Goal: Task Accomplishment & Management: Manage account settings

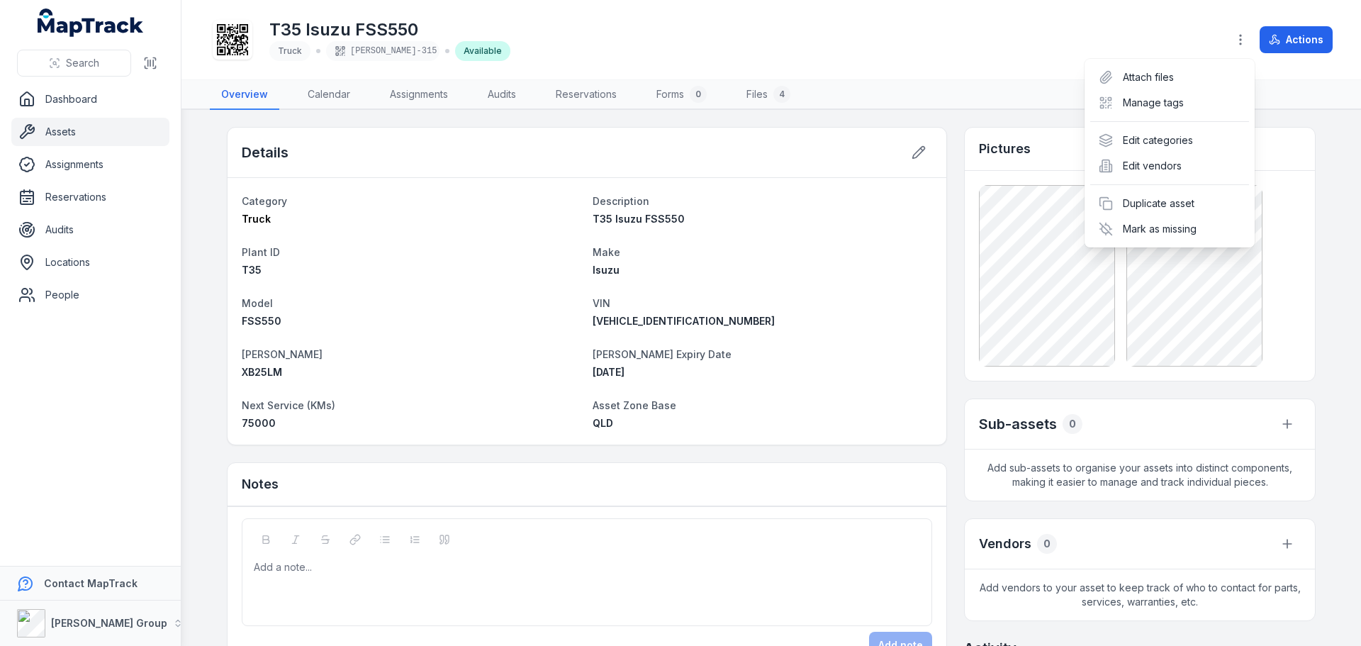
scroll to position [279, 0]
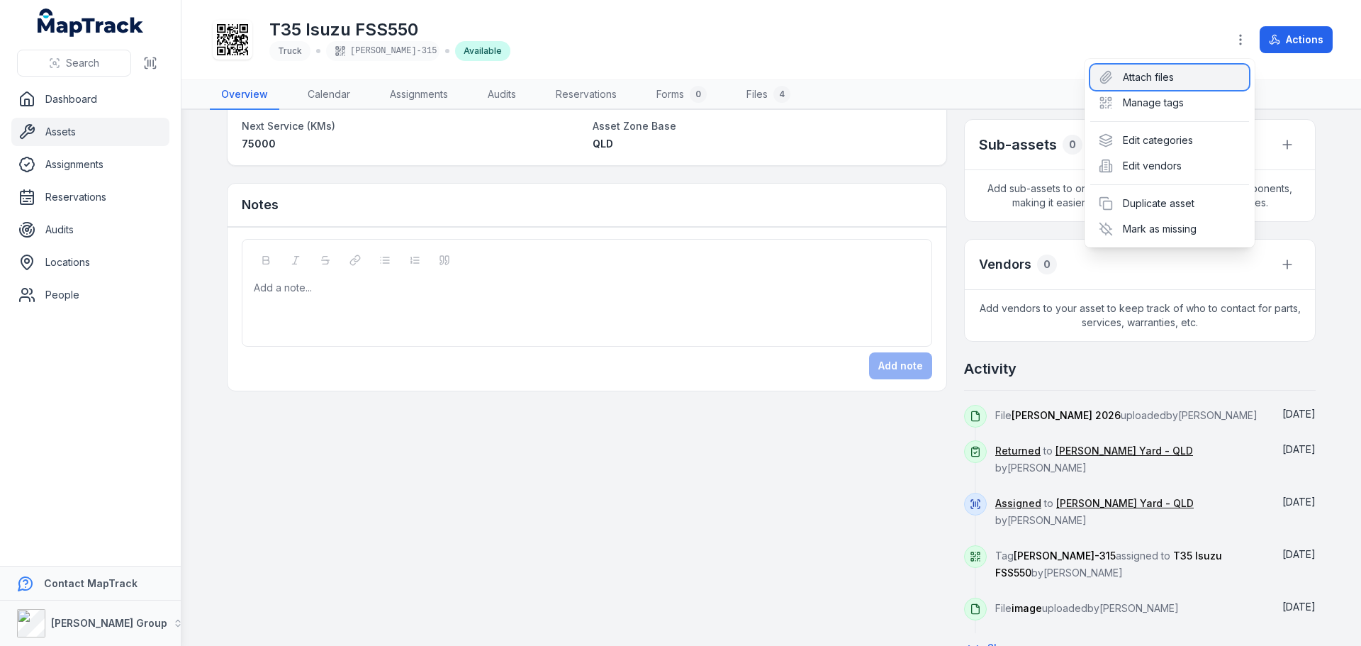
click at [1134, 75] on div "Attach files" at bounding box center [1169, 77] width 159 height 26
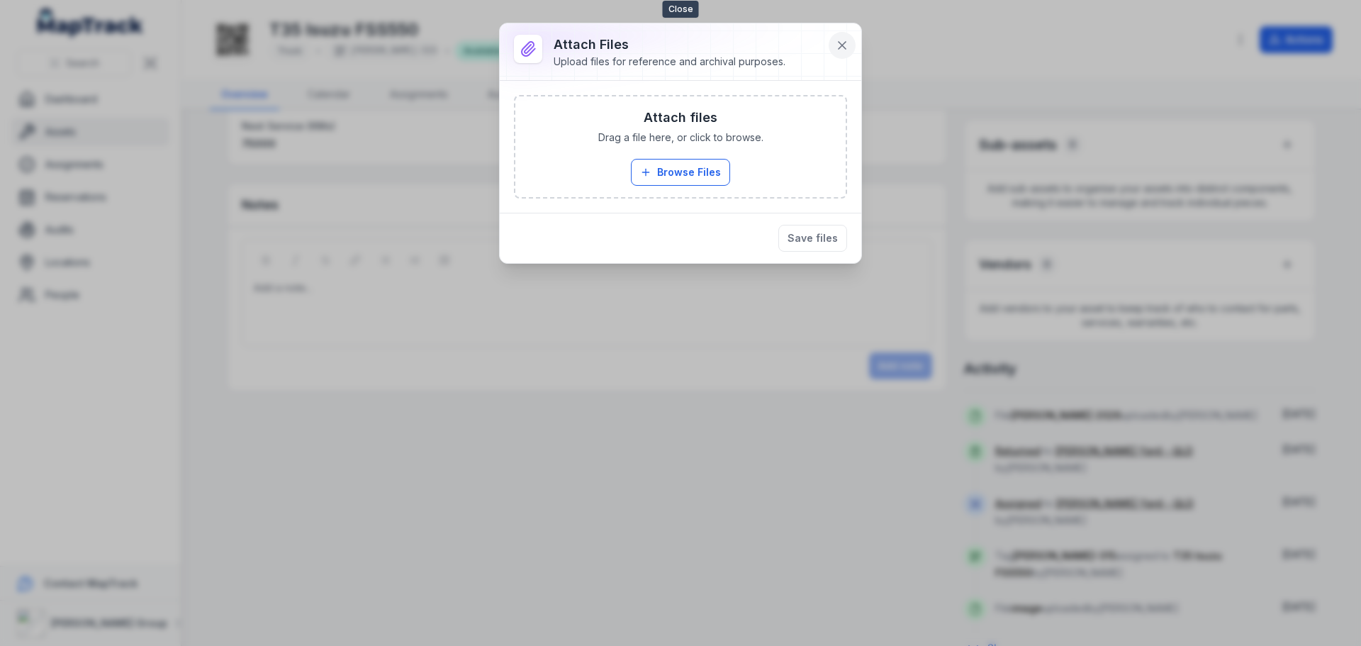
click at [847, 49] on icon at bounding box center [842, 45] width 14 height 14
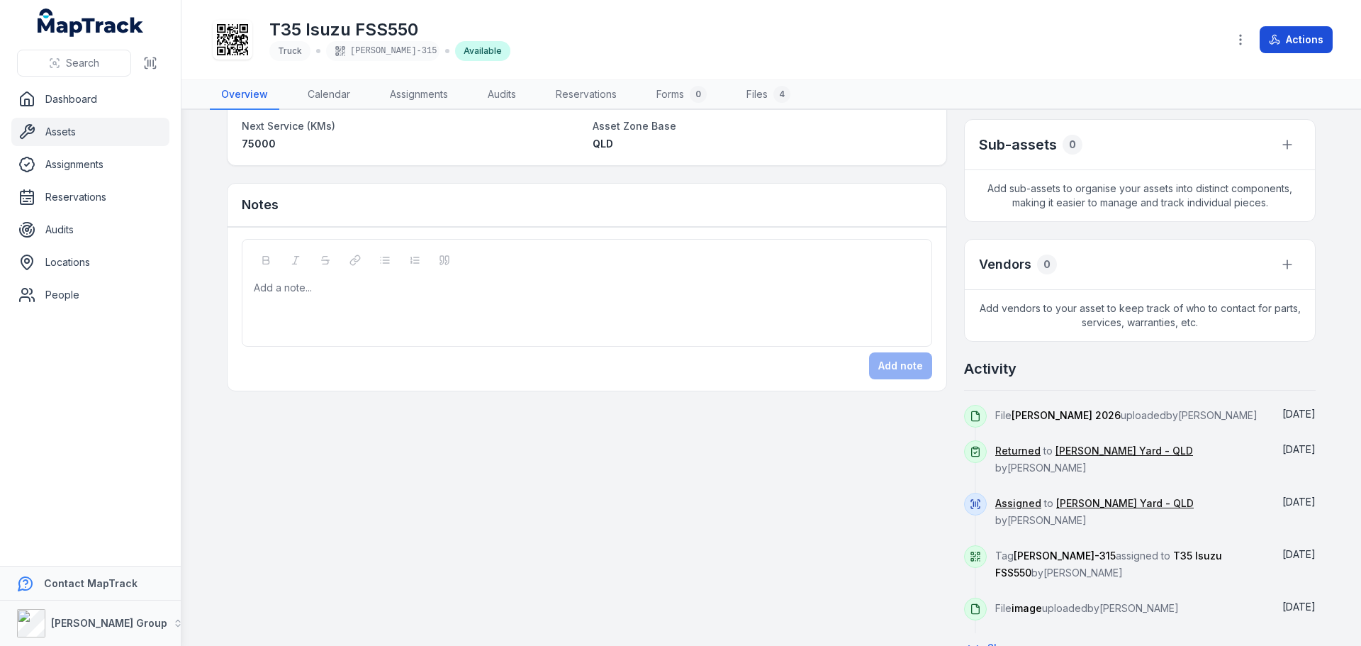
click at [1305, 37] on button "Actions" at bounding box center [1295, 39] width 73 height 27
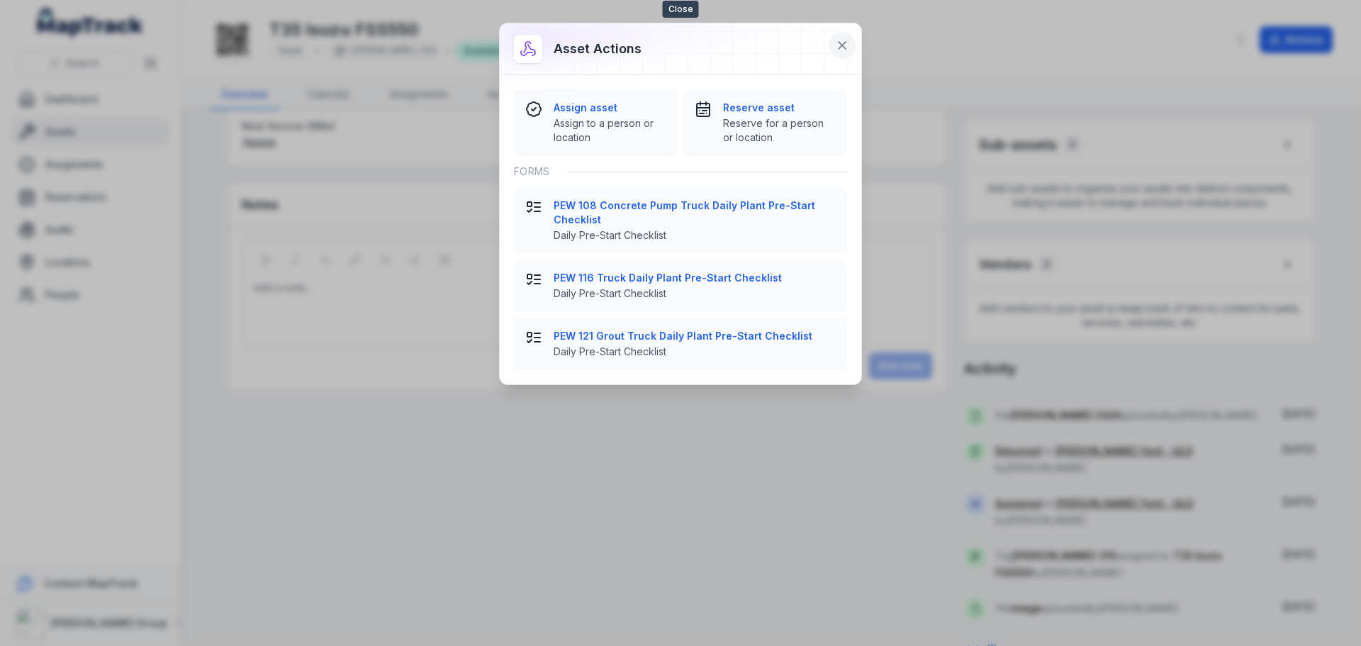
click at [843, 39] on icon at bounding box center [842, 45] width 14 height 14
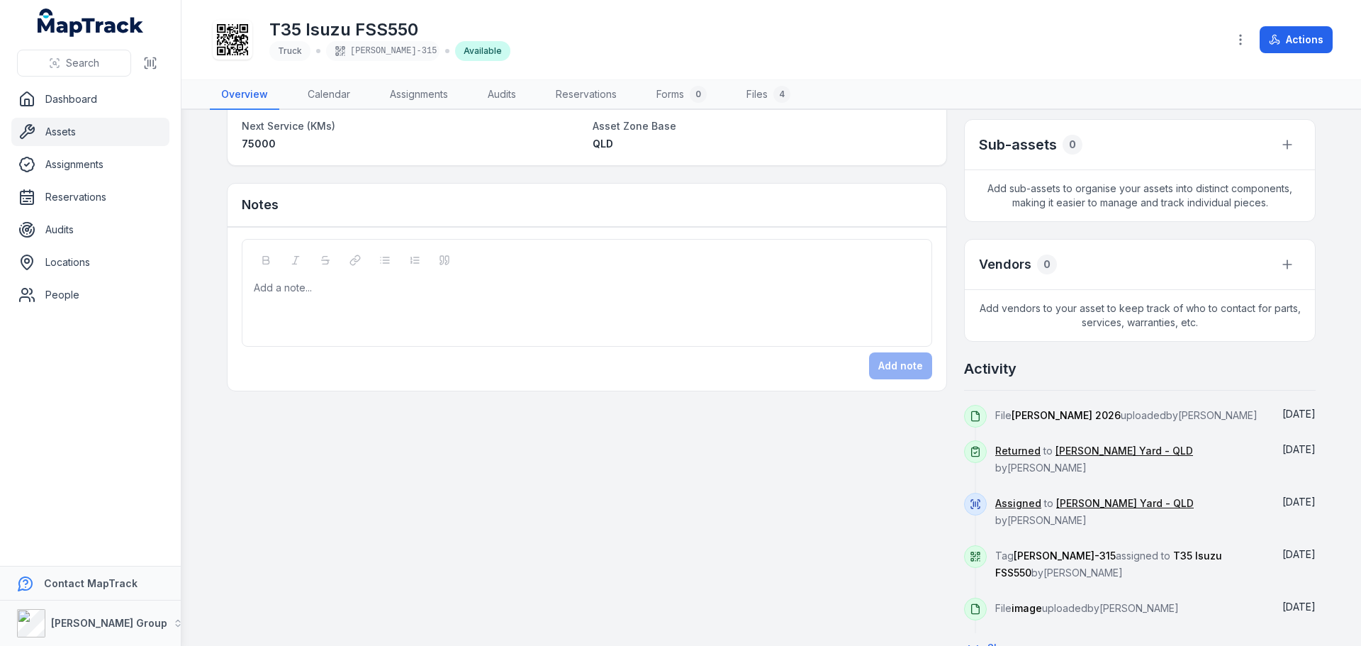
click at [972, 412] on icon at bounding box center [976, 415] width 8 height 9
click at [1297, 420] on div "[DATE]" at bounding box center [1292, 422] width 45 height 35
click at [44, 129] on link "Assets" at bounding box center [90, 132] width 158 height 28
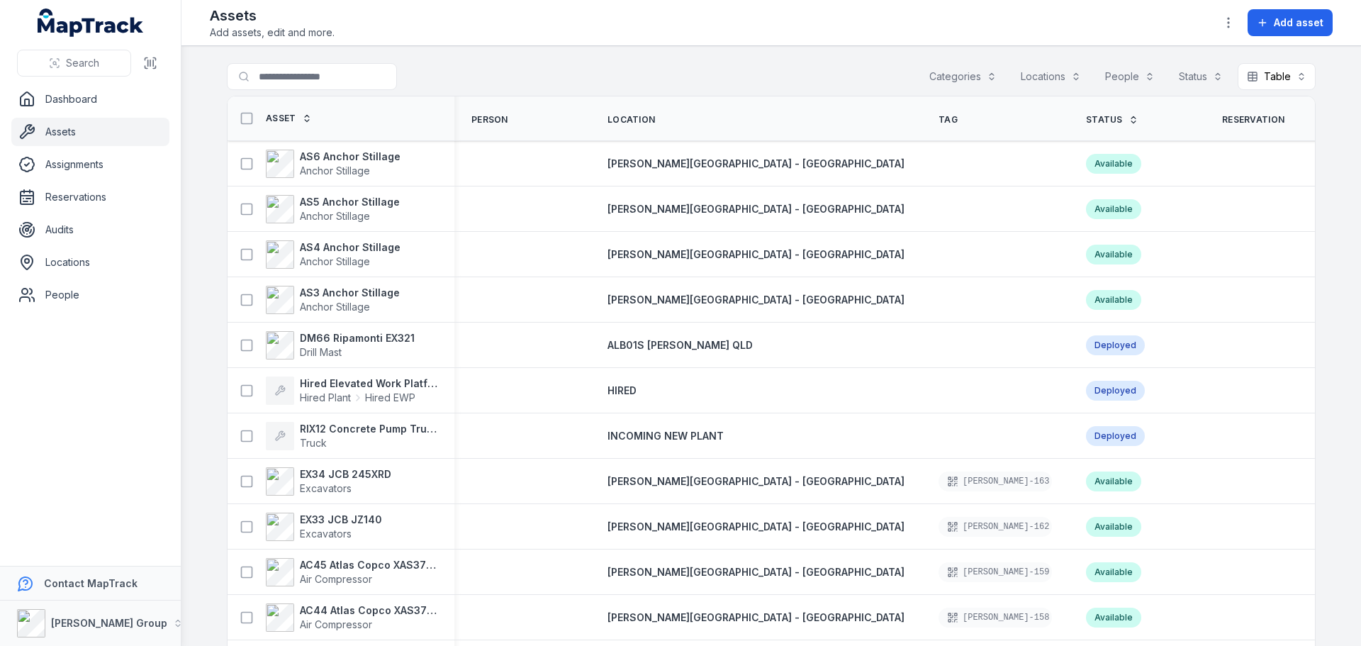
drag, startPoint x: 38, startPoint y: 125, endPoint x: 45, endPoint y: 434, distance: 309.1
click at [45, 434] on nav "Dashboard Assets Assignments Reservations Audits Locations People" at bounding box center [90, 325] width 181 height 481
click at [1229, 23] on icon "button" at bounding box center [1228, 23] width 14 height 14
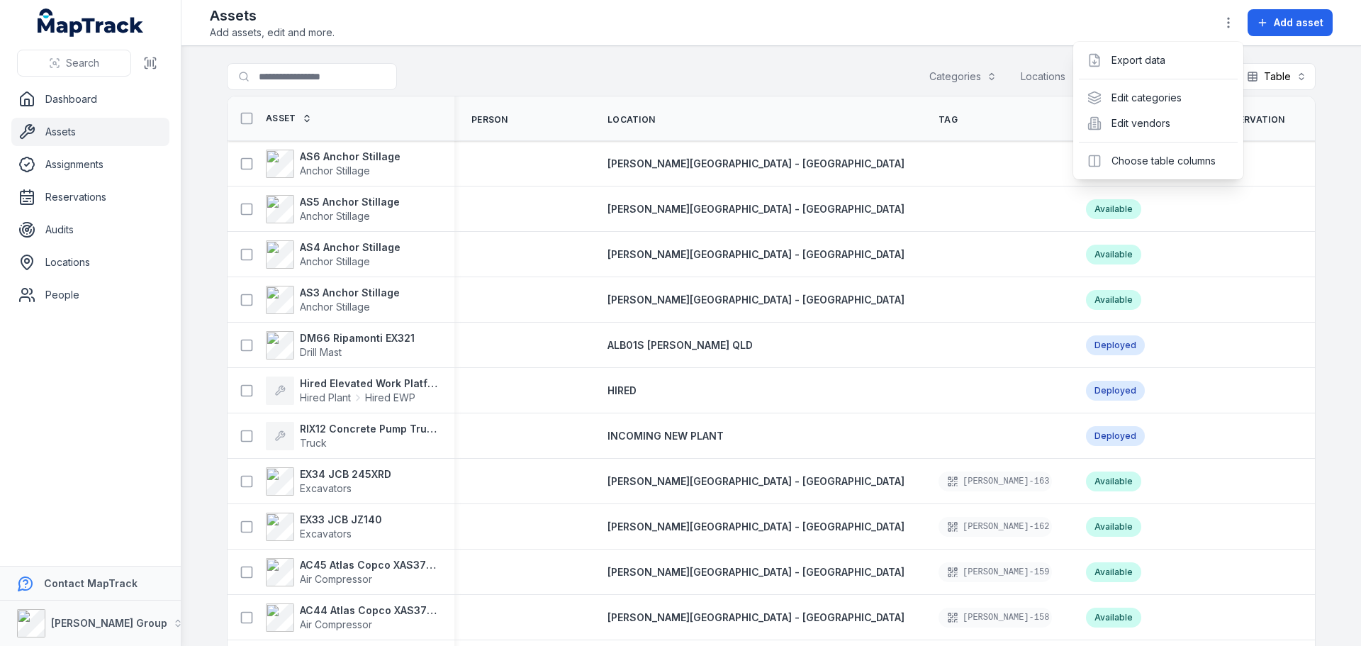
click at [62, 133] on div "Search Dashboard Assets Assignments Reservations Audits Locations People Contac…" at bounding box center [680, 323] width 1361 height 646
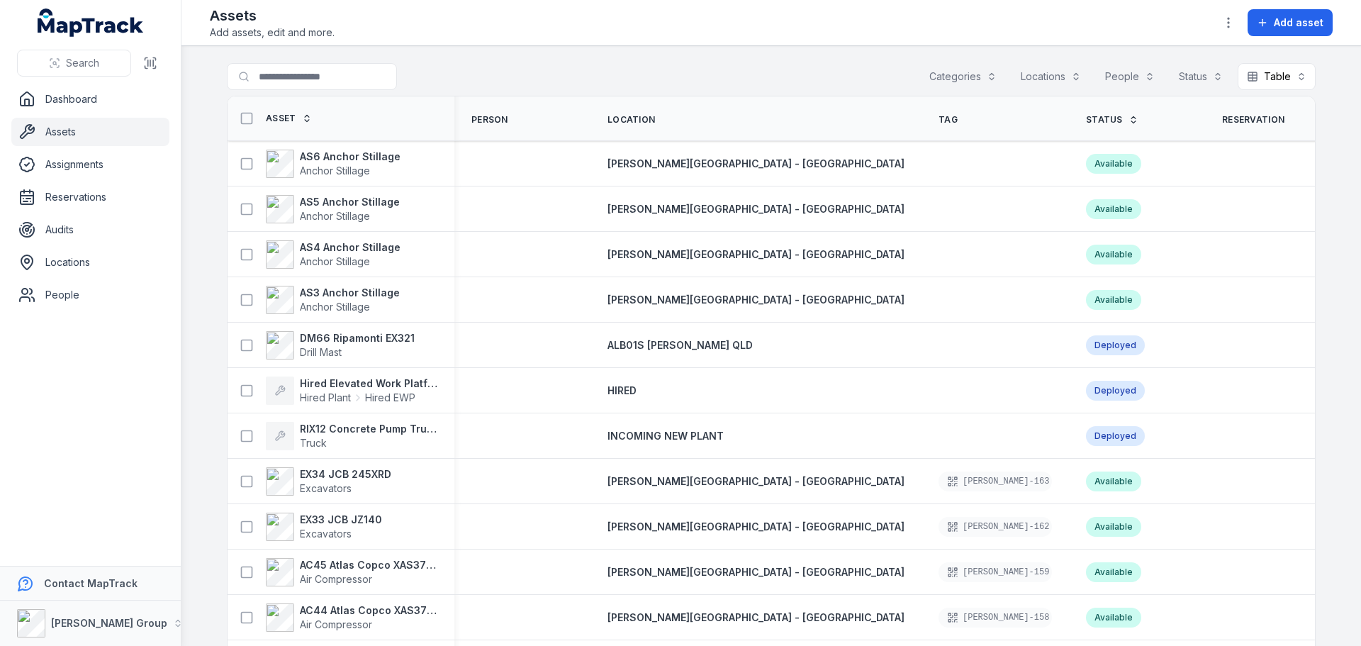
click at [63, 126] on link "Assets" at bounding box center [90, 132] width 158 height 28
click at [359, 25] on div "Assets Add assets, edit and more. Add asset" at bounding box center [771, 23] width 1123 height 34
drag, startPoint x: 334, startPoint y: 28, endPoint x: 325, endPoint y: 30, distance: 8.6
click at [332, 28] on span "Add assets, edit and more." at bounding box center [272, 33] width 125 height 14
click at [311, 31] on span "Add assets, edit and more." at bounding box center [272, 33] width 125 height 14
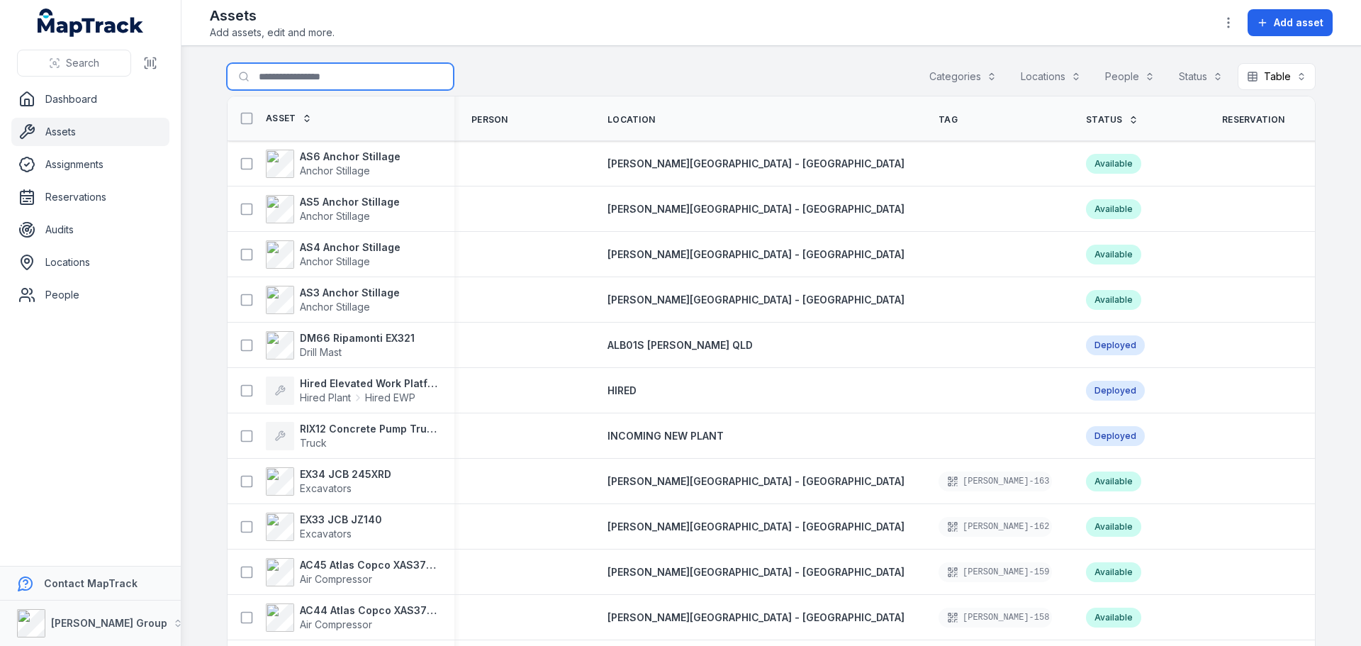
click at [282, 74] on input "Search for assets" at bounding box center [340, 76] width 227 height 27
click at [259, 71] on input "Search for assets" at bounding box center [340, 76] width 227 height 27
type input "***"
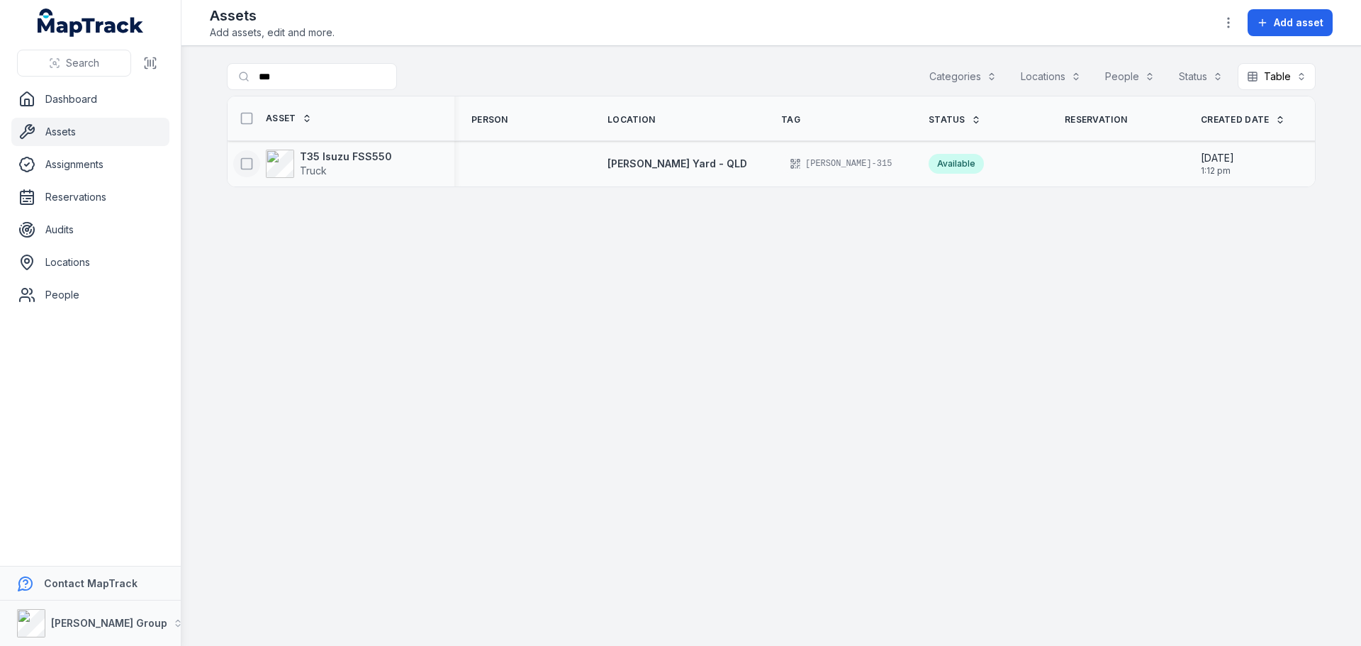
click at [245, 157] on icon at bounding box center [247, 164] width 14 height 14
click at [836, 611] on icon "button" at bounding box center [832, 612] width 14 height 14
click at [781, 610] on icon "button" at bounding box center [780, 612] width 14 height 14
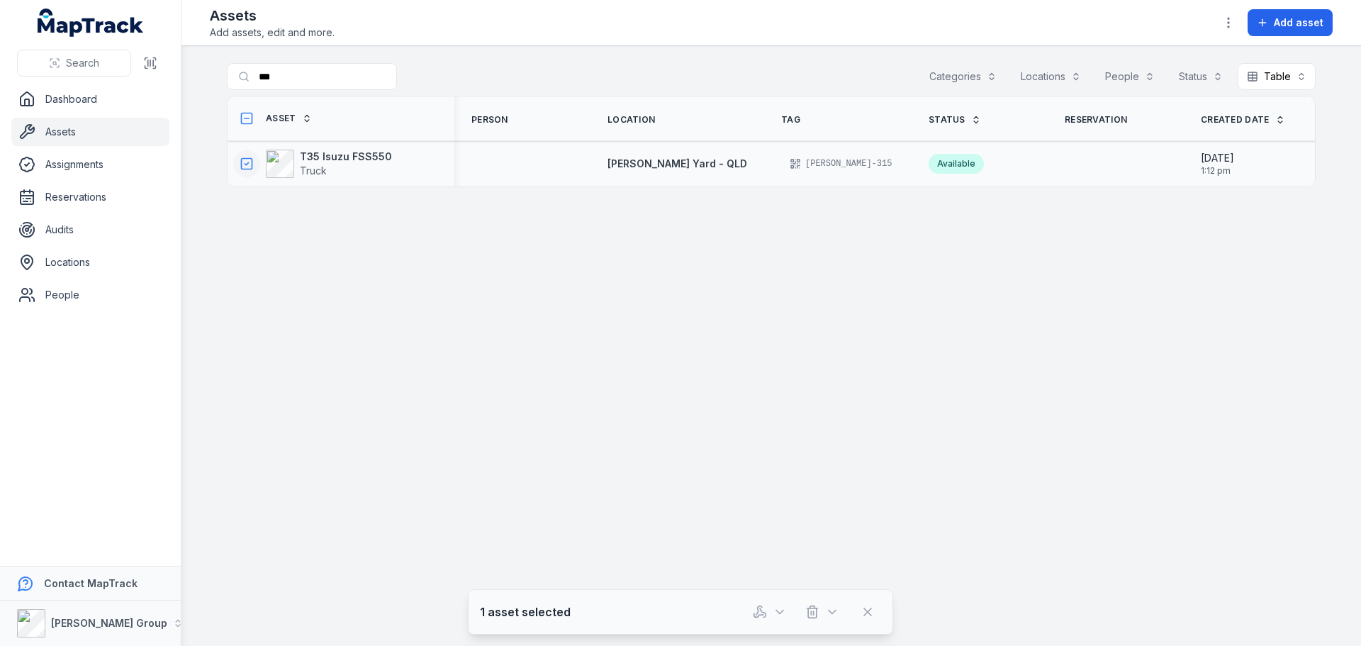
click at [583, 525] on main "Search for assets *** Categories Locations People Status Table ***** Asset Pers…" at bounding box center [770, 346] width 1179 height 600
click at [357, 158] on strong "T35 Isuzu FSS550" at bounding box center [346, 157] width 92 height 14
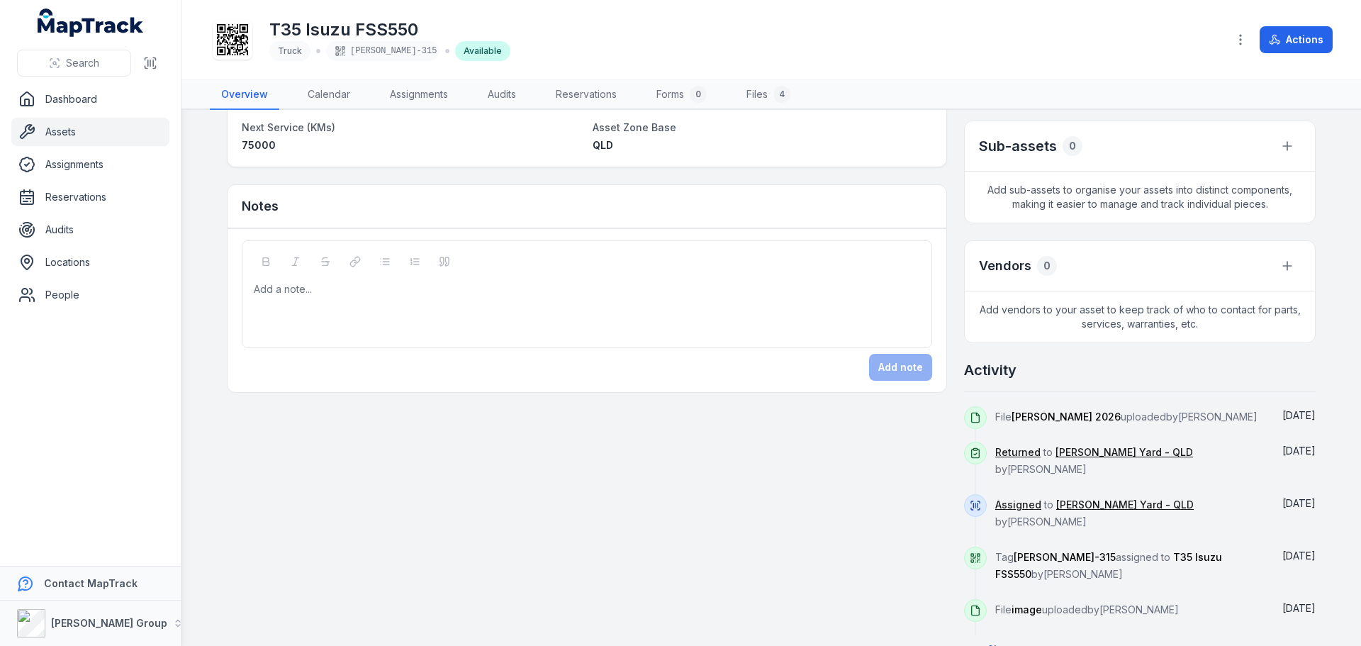
scroll to position [279, 0]
click at [916, 366] on div "Add note" at bounding box center [587, 365] width 690 height 27
click at [992, 369] on h2 "Activity" at bounding box center [990, 369] width 52 height 20
click at [1149, 383] on div "Activity" at bounding box center [1140, 375] width 352 height 32
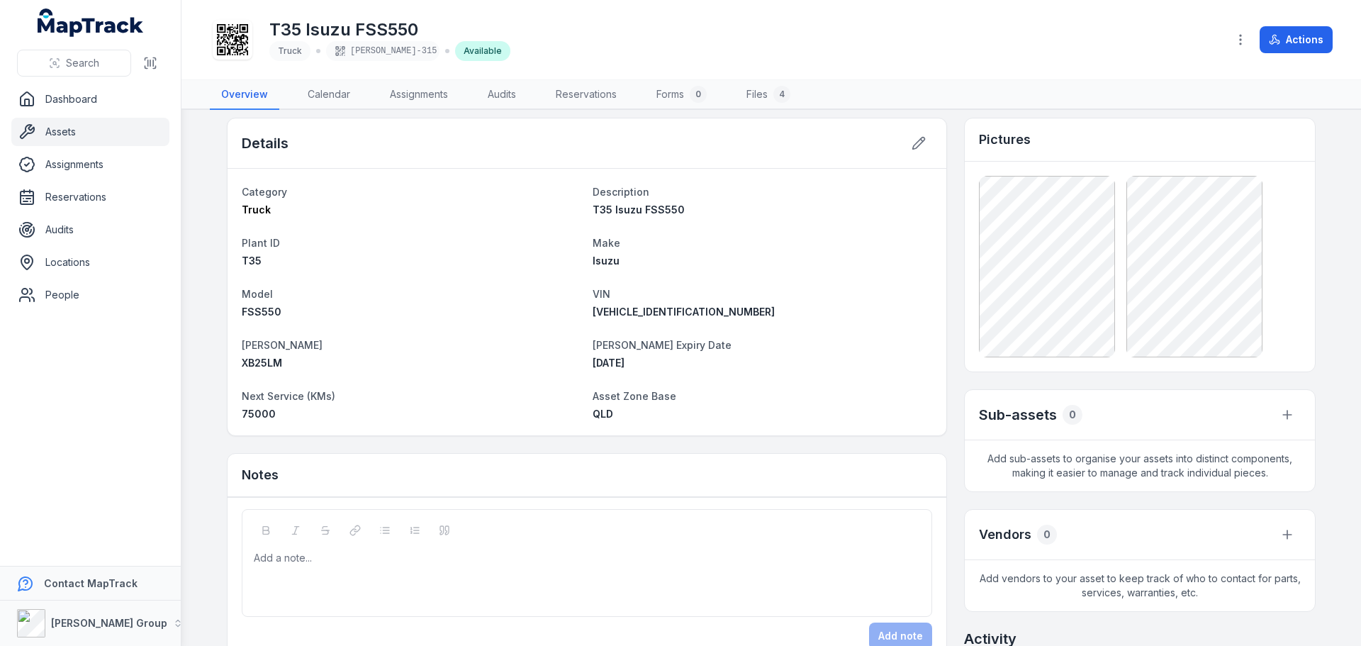
scroll to position [0, 0]
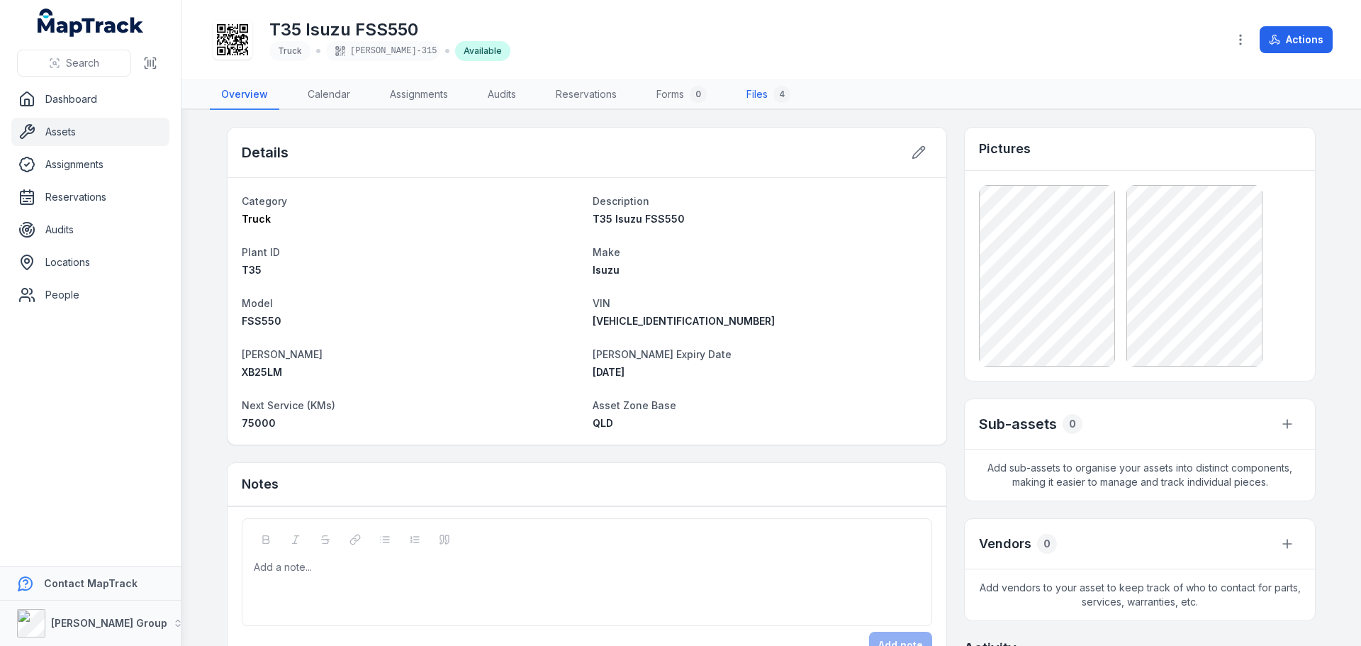
click at [768, 94] on link "Files 4" at bounding box center [768, 95] width 67 height 30
click at [754, 91] on link "Files 4" at bounding box center [768, 95] width 67 height 30
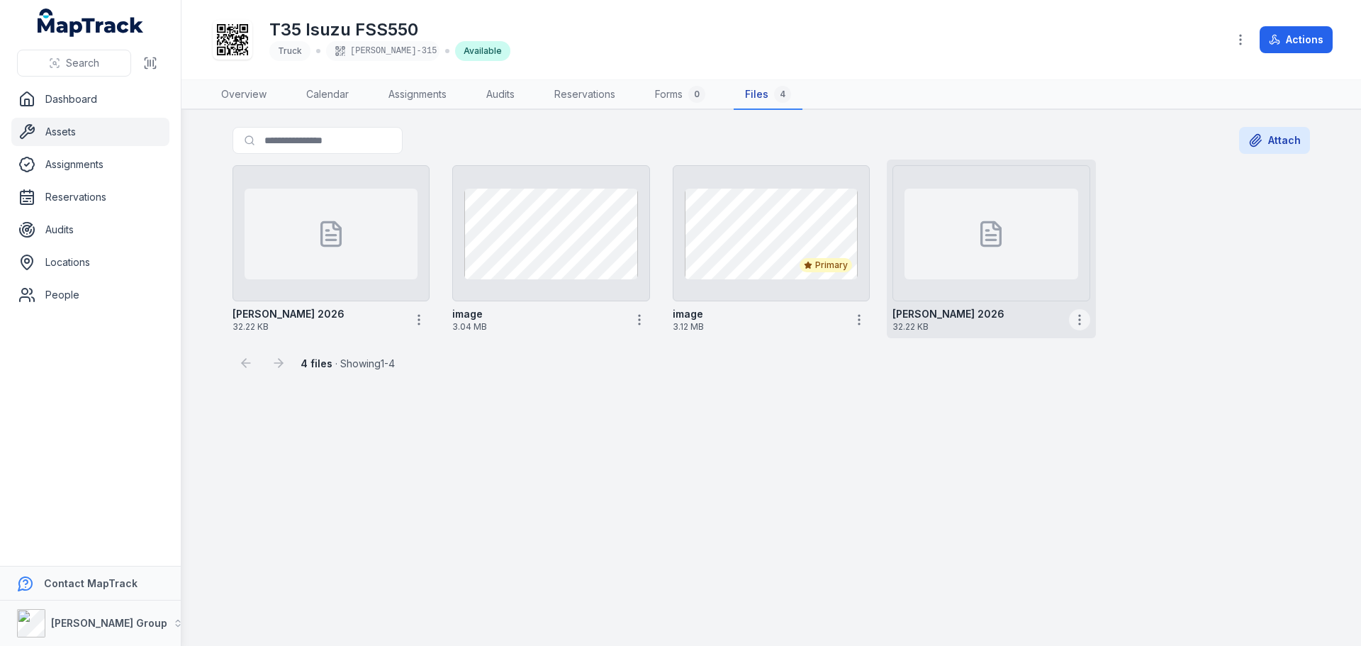
click at [1072, 317] on icon "button" at bounding box center [1079, 320] width 14 height 14
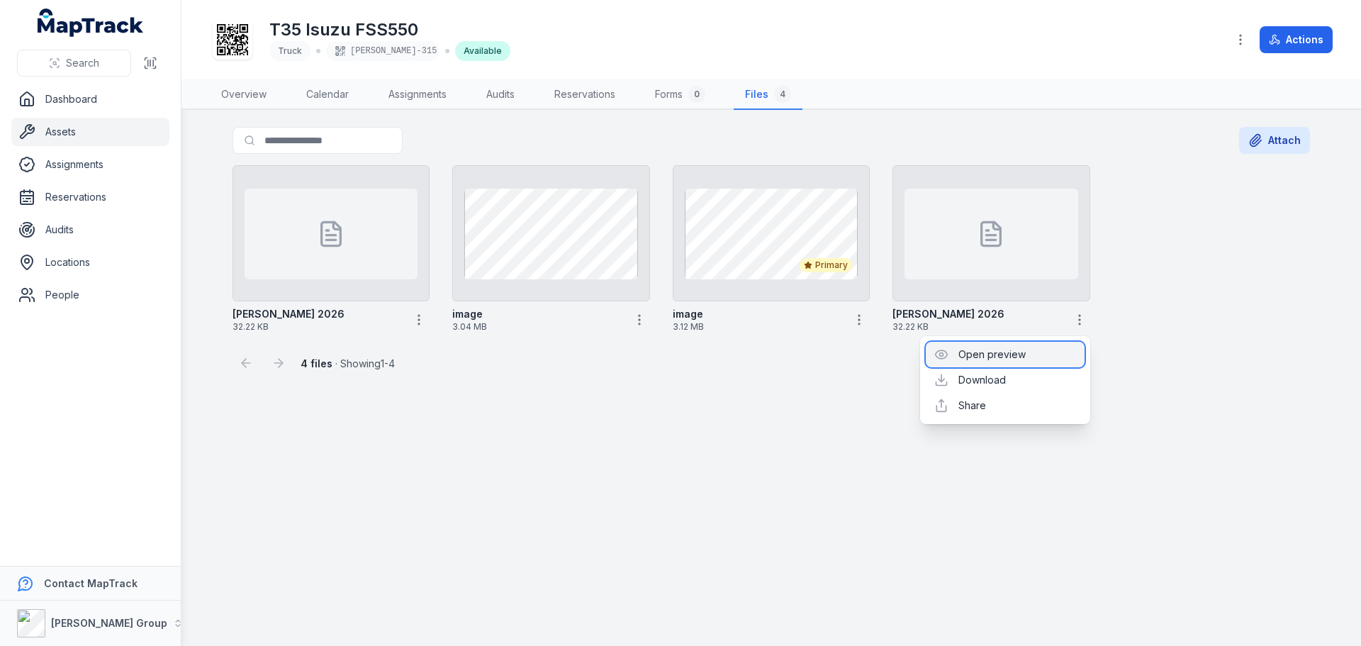
click at [1006, 352] on div "Open preview" at bounding box center [1005, 355] width 159 height 26
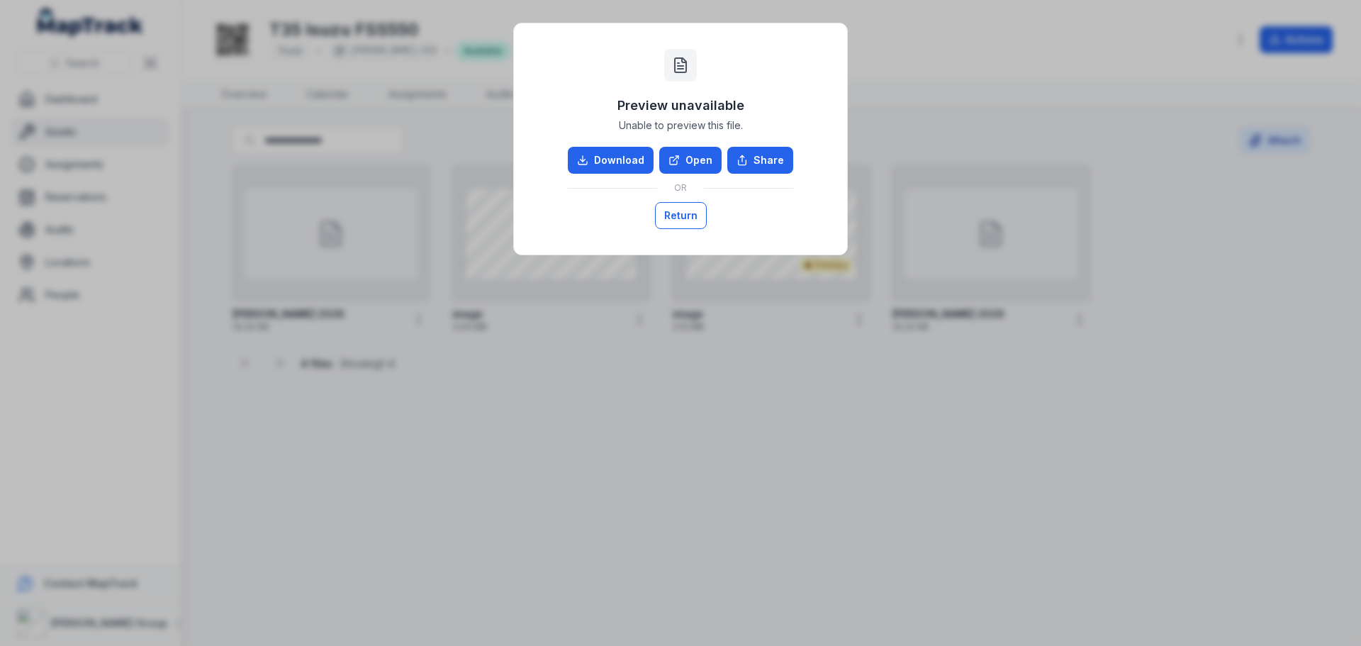
click at [673, 206] on button "Return" at bounding box center [681, 215] width 52 height 27
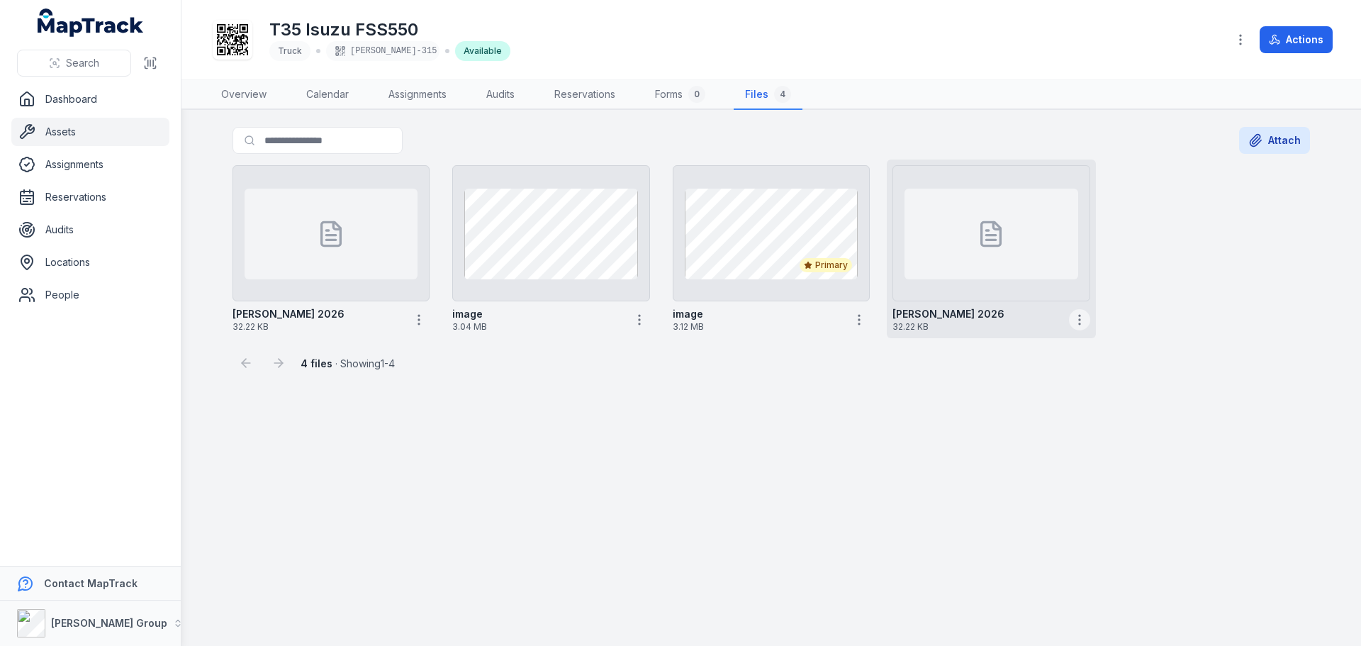
click at [1084, 318] on icon "button" at bounding box center [1079, 320] width 14 height 14
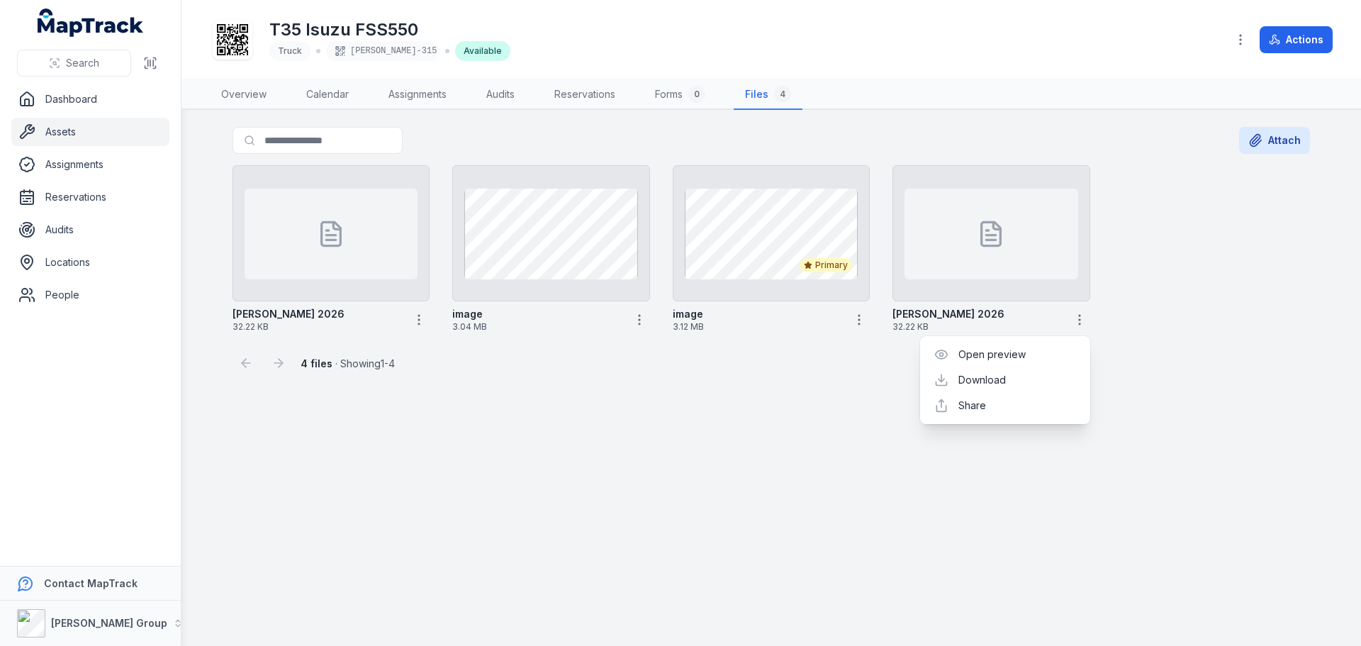
click at [596, 497] on main "Search for files Attach [PERSON_NAME] 2026 32.22 KB image 3.04 MB Primary image…" at bounding box center [770, 378] width 1179 height 536
click at [327, 364] on strong "4 files" at bounding box center [317, 363] width 32 height 12
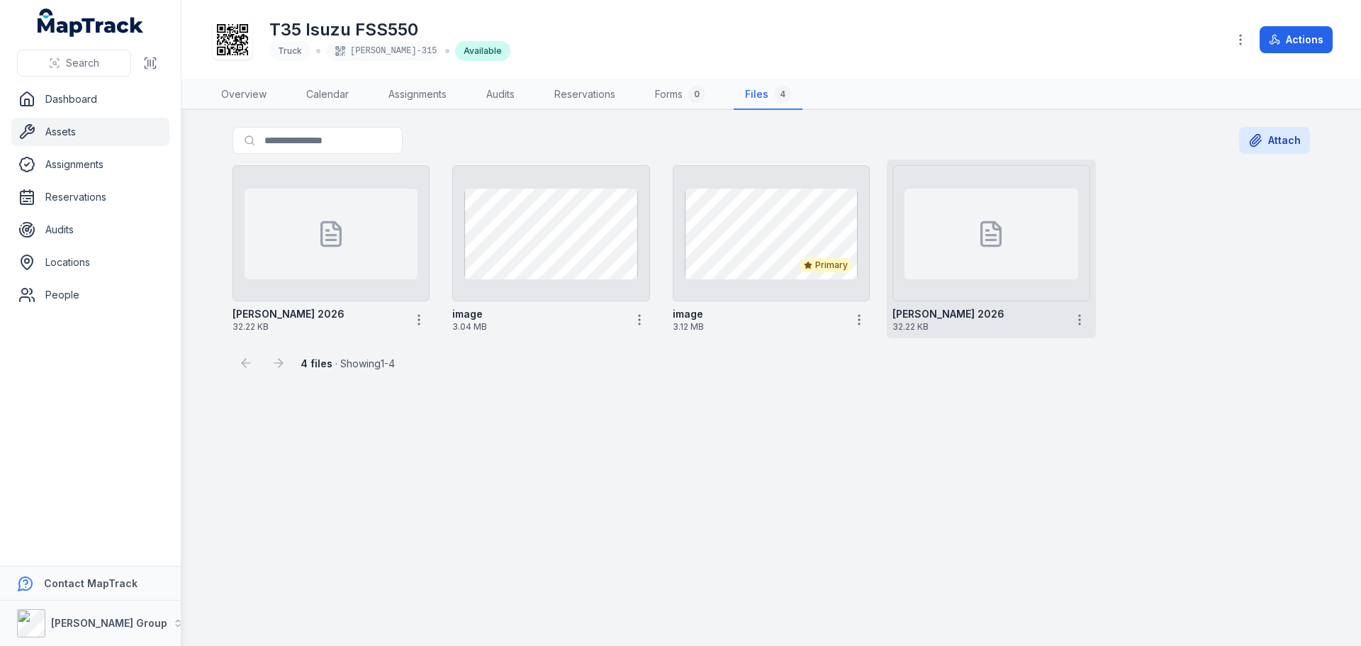
click at [930, 326] on span "32.22 KB" at bounding box center [977, 326] width 170 height 11
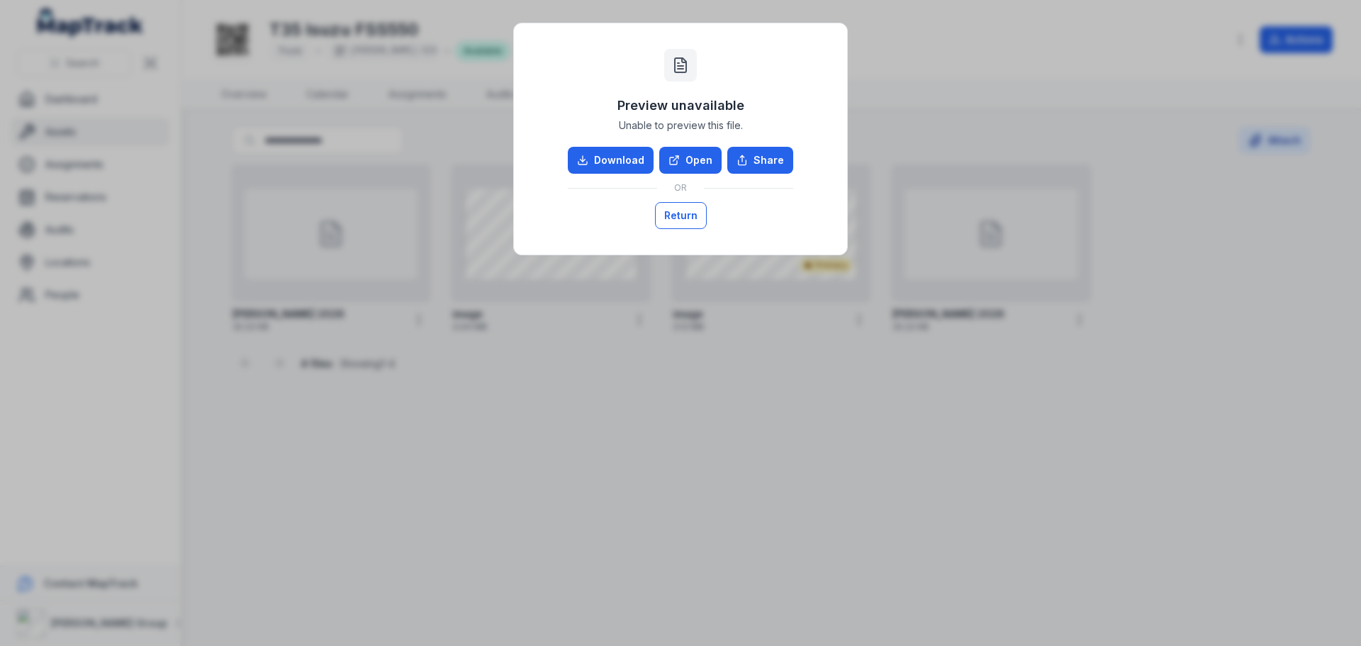
click at [704, 212] on button "Return" at bounding box center [681, 215] width 52 height 27
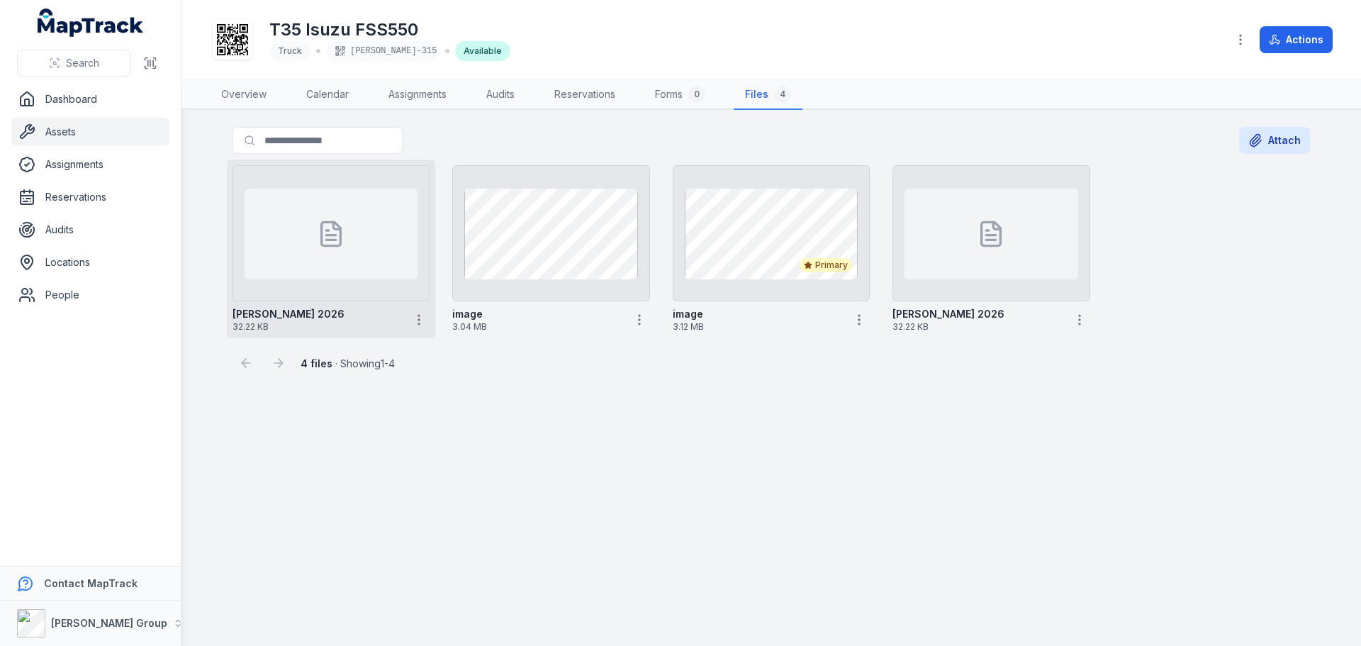
click at [270, 316] on strong "[PERSON_NAME] 2026" at bounding box center [288, 314] width 112 height 14
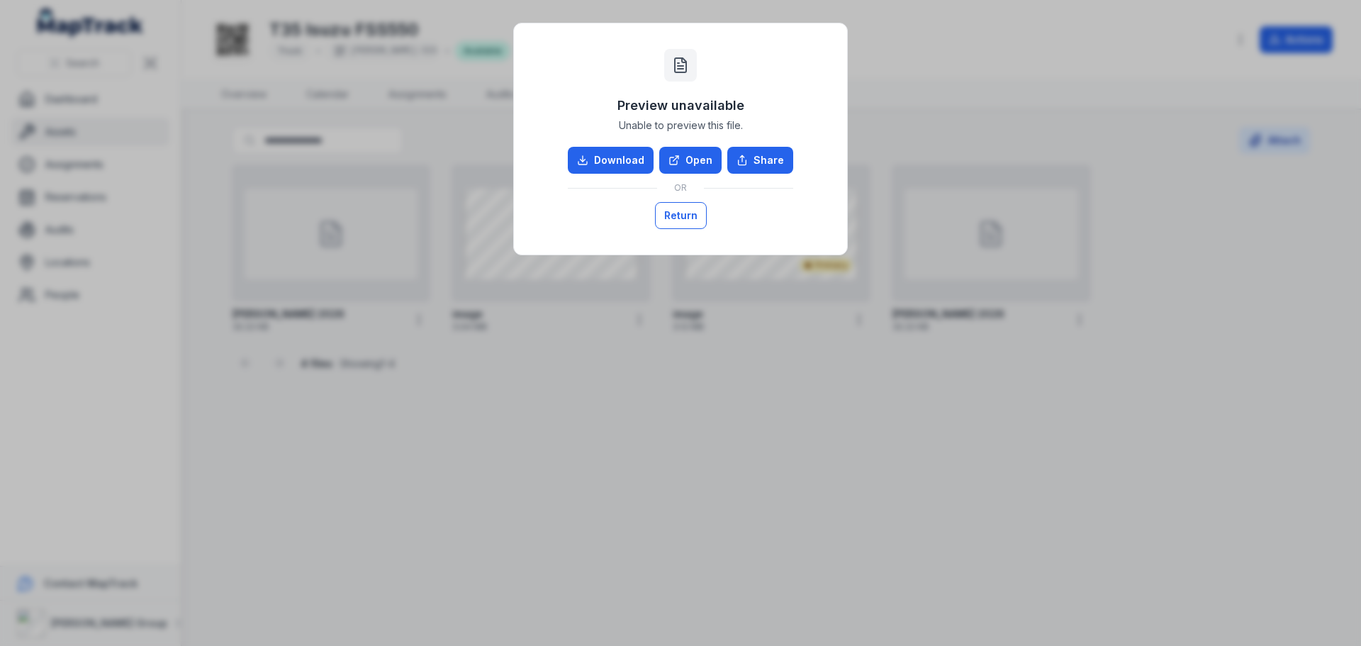
click at [678, 216] on button "Return" at bounding box center [681, 215] width 52 height 27
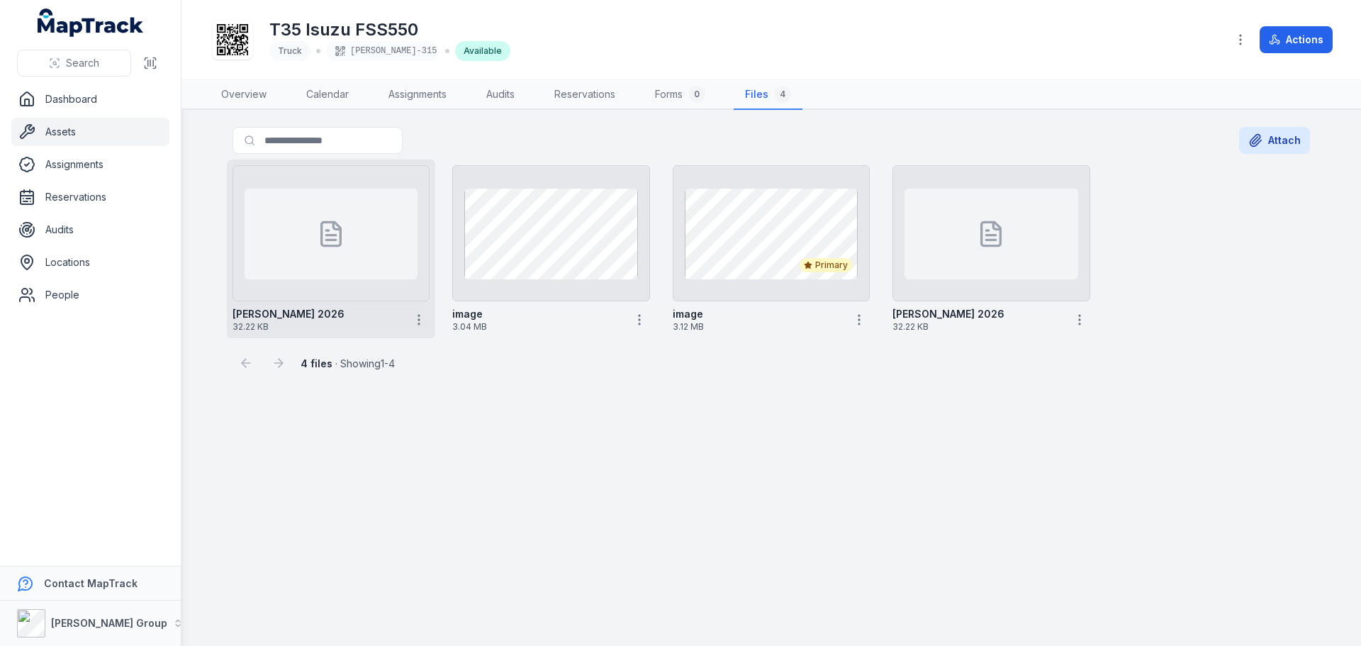
click at [349, 220] on div at bounding box center [331, 234] width 173 height 91
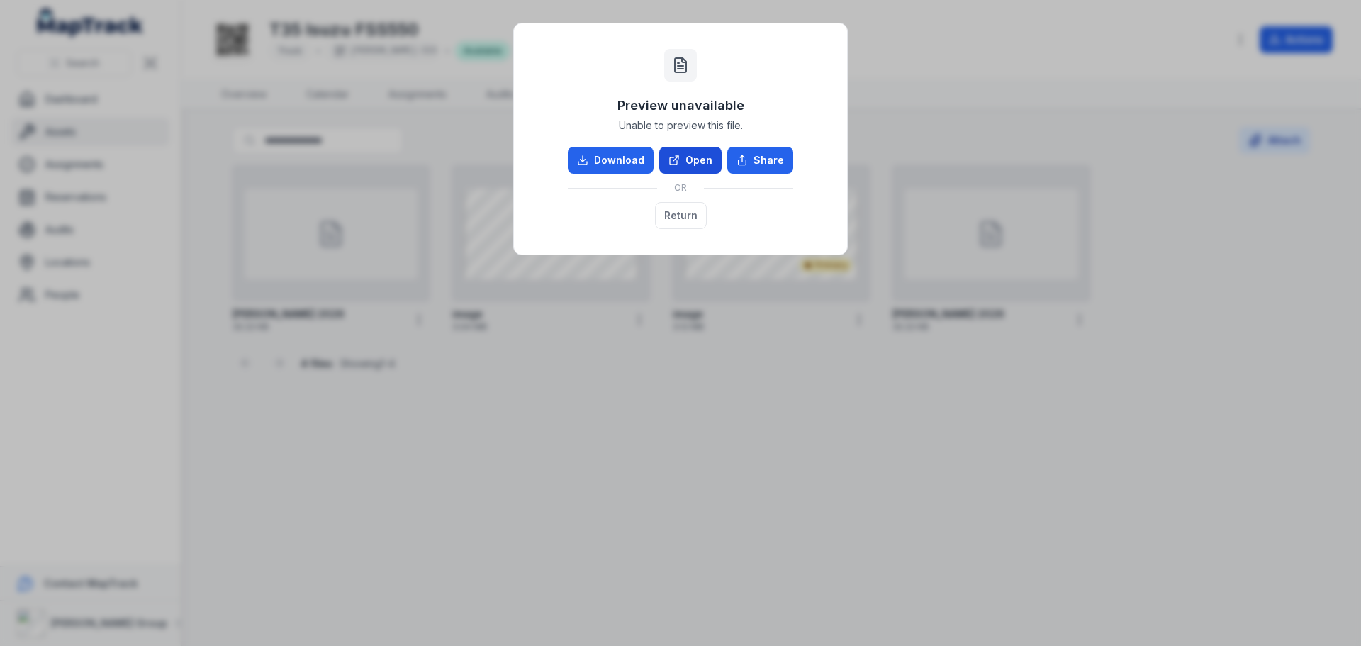
click at [685, 162] on link "Open" at bounding box center [690, 160] width 62 height 27
click at [688, 206] on button "Return" at bounding box center [681, 215] width 52 height 27
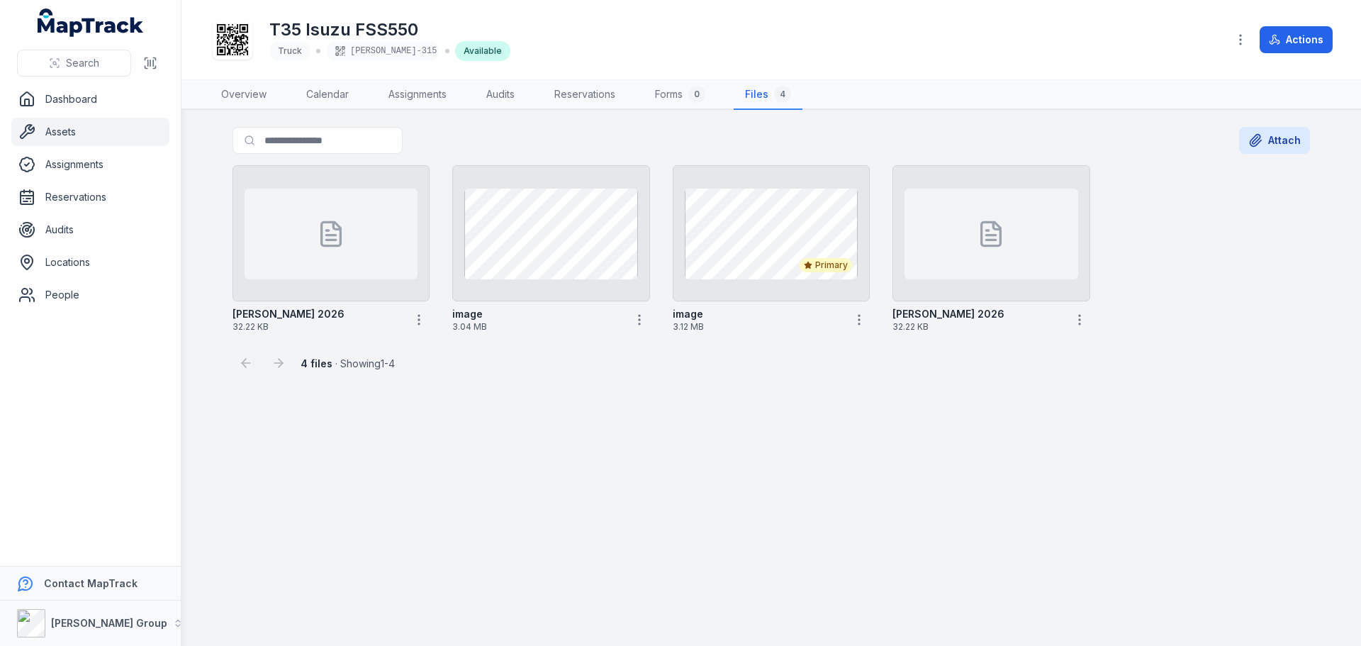
drag, startPoint x: 375, startPoint y: 249, endPoint x: 258, endPoint y: 489, distance: 267.2
click at [258, 489] on main "Search for files Attach [PERSON_NAME] 2026 32.22 KB image 3.04 MB Primary image…" at bounding box center [770, 378] width 1179 height 536
click at [243, 366] on div at bounding box center [245, 362] width 27 height 27
click at [278, 364] on div at bounding box center [278, 362] width 27 height 27
click at [1079, 321] on icon "button" at bounding box center [1079, 320] width 14 height 14
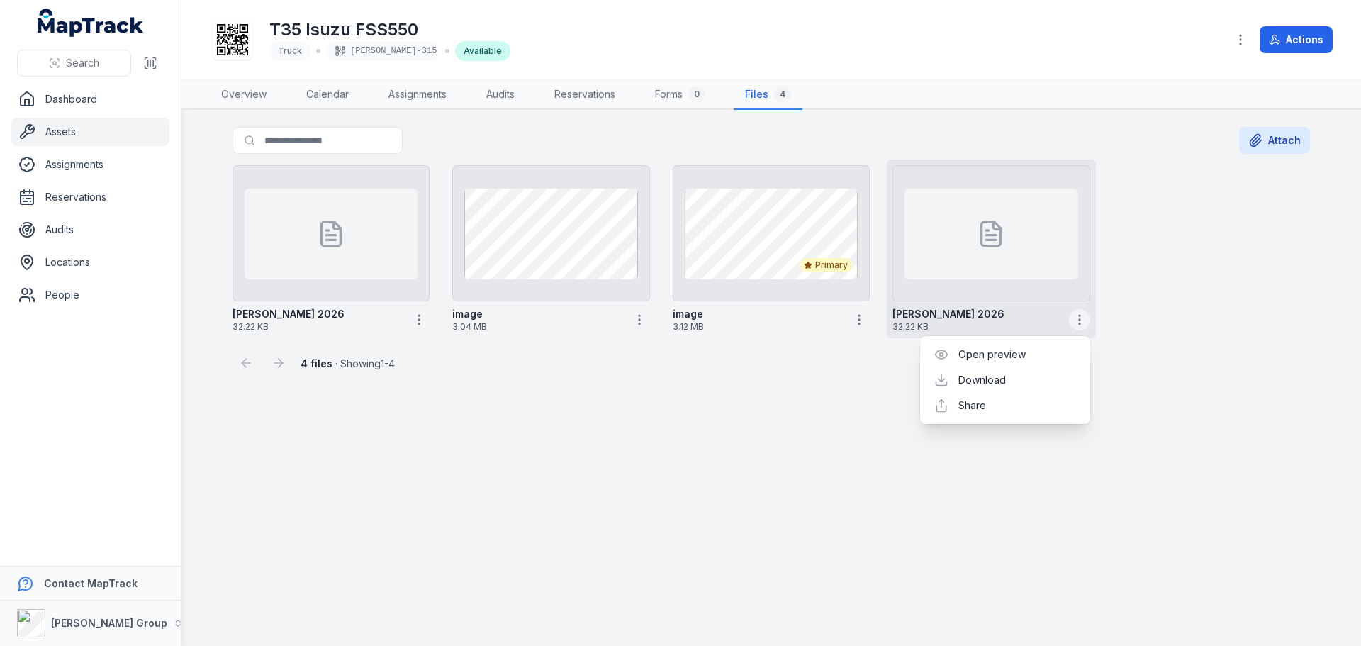
click at [1079, 321] on icon "button" at bounding box center [1079, 320] width 14 height 14
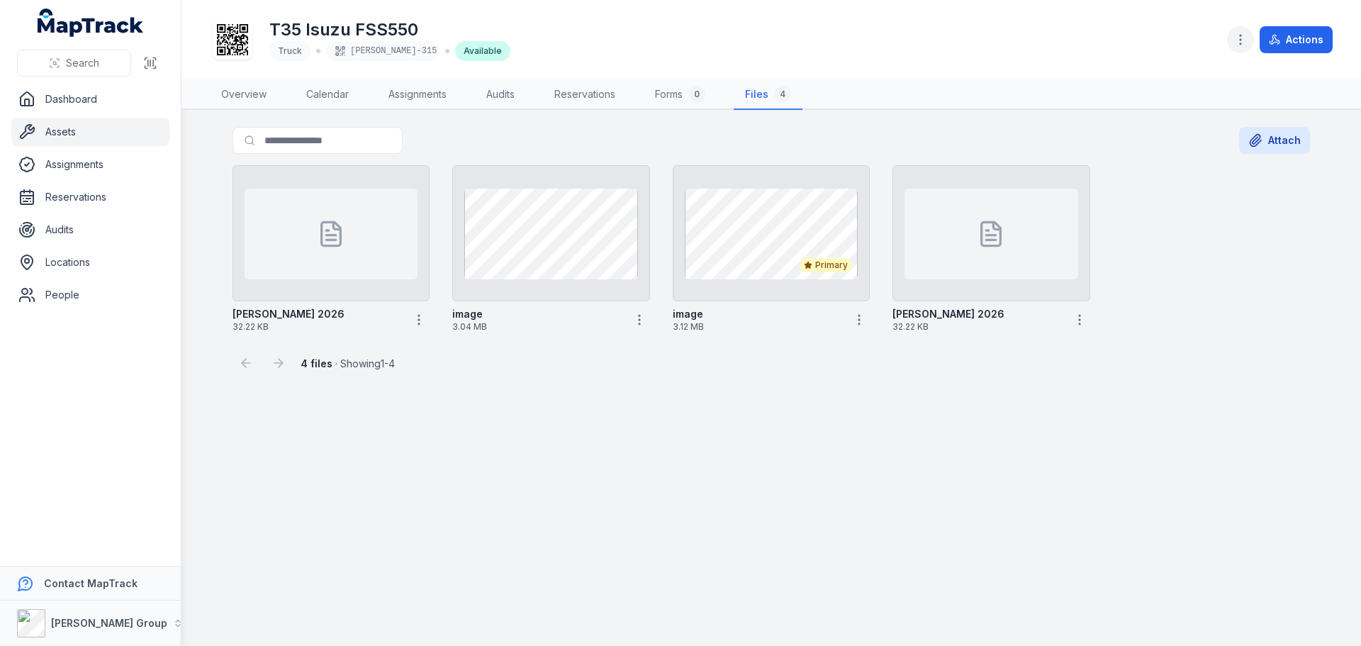
click at [1242, 39] on icon "button" at bounding box center [1240, 40] width 14 height 14
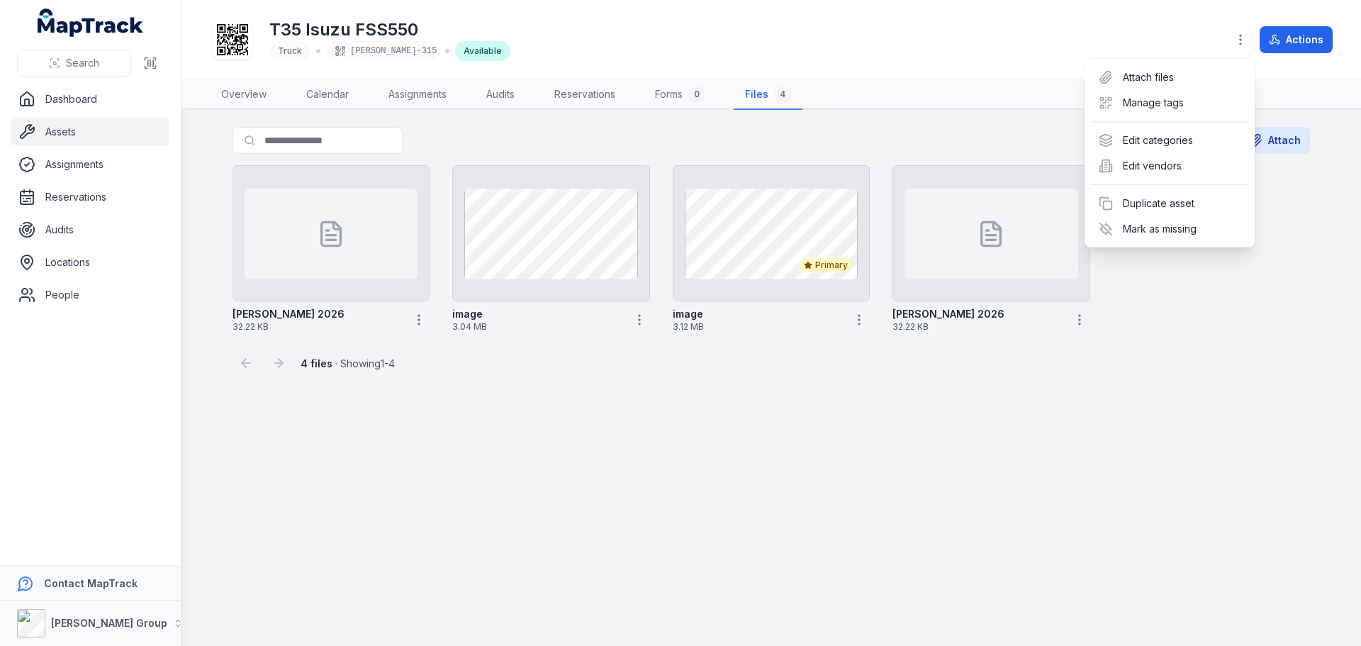
click at [420, 319] on div "Toggle Navigation T35 Isuzu FSS550 Truck [PERSON_NAME]-315 Available Actions Ov…" at bounding box center [770, 323] width 1179 height 646
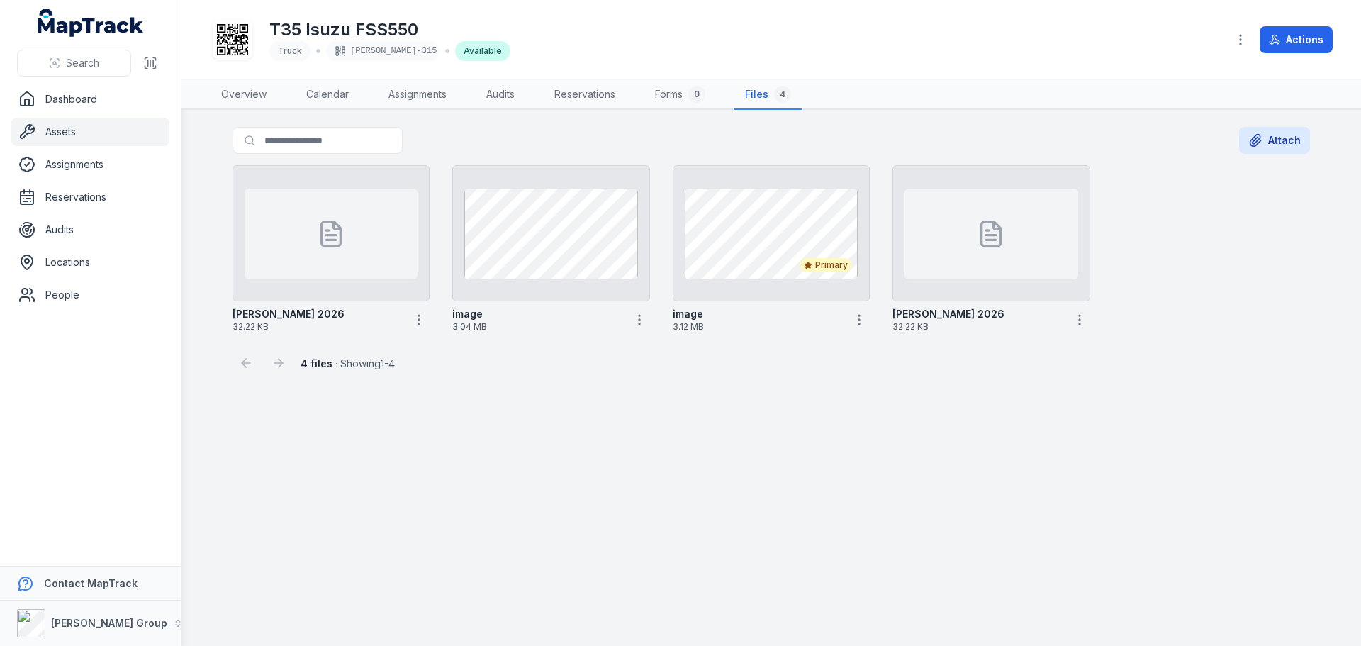
click at [420, 319] on icon "button" at bounding box center [419, 320] width 14 height 14
click at [530, 537] on main "Search for files Attach [PERSON_NAME] 2026 32.22 KB image 3.04 MB Primary image…" at bounding box center [770, 378] width 1179 height 536
click at [420, 317] on icon "button" at bounding box center [419, 320] width 14 height 14
click at [516, 524] on main "Search for files Attach [PERSON_NAME] 2026 32.22 KB image 3.04 MB Primary image…" at bounding box center [770, 378] width 1179 height 536
click at [415, 315] on icon "button" at bounding box center [419, 320] width 14 height 14
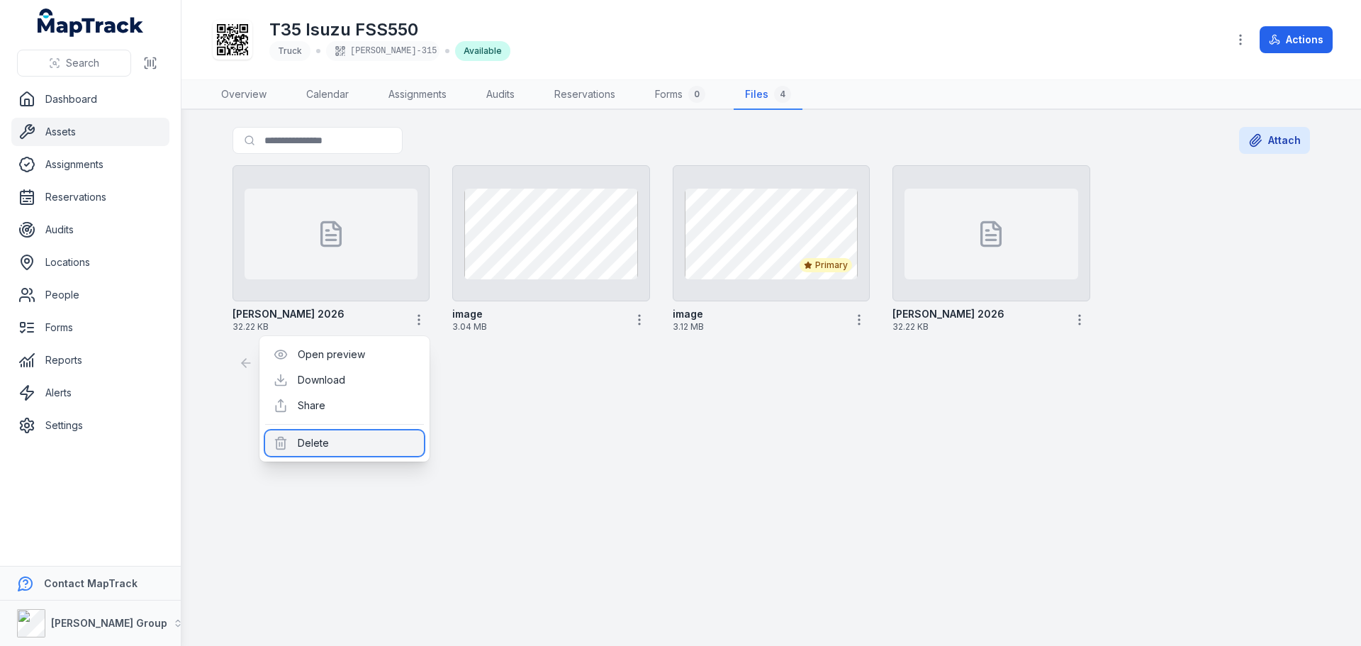
click at [312, 446] on div "Delete" at bounding box center [344, 443] width 159 height 26
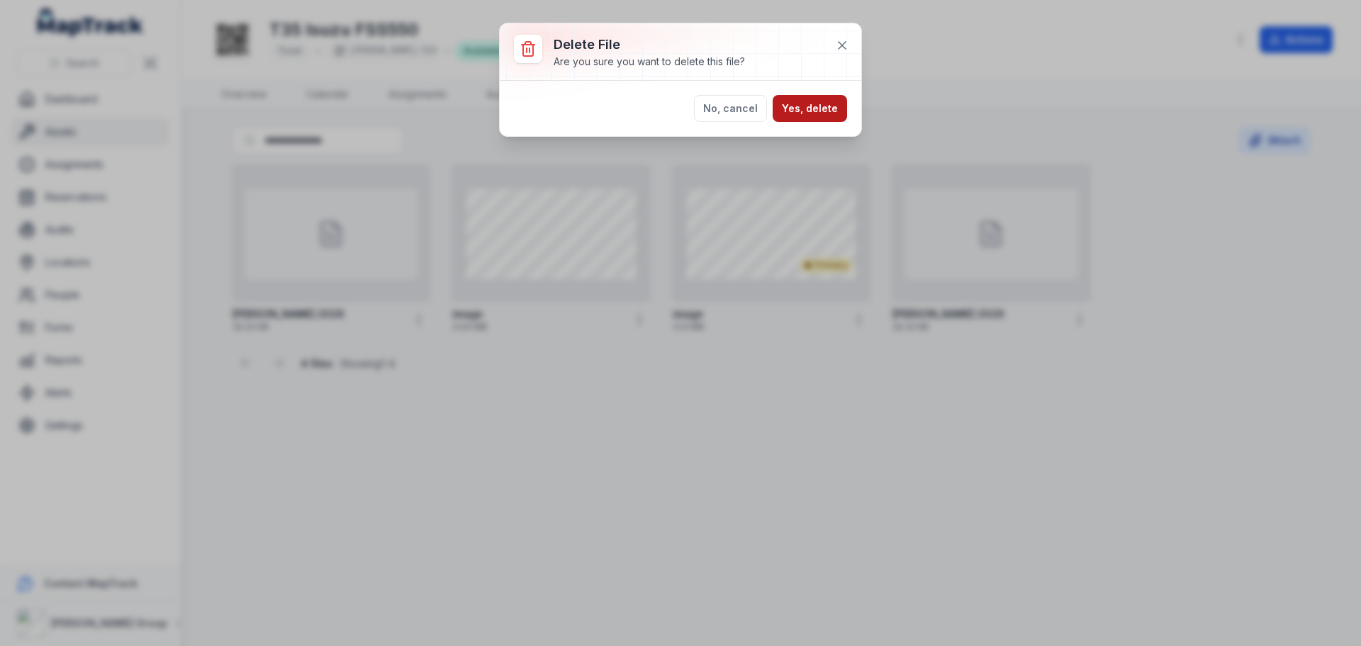
click at [821, 98] on button "Yes, delete" at bounding box center [810, 108] width 74 height 27
